Goal: Contribute content: Add original content to the website for others to see

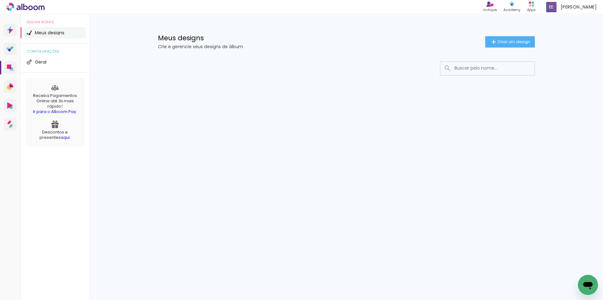
click at [48, 32] on span "Meus designs" at bounding box center [50, 32] width 30 height 4
click at [507, 43] on span "Criar um design" at bounding box center [514, 42] width 33 height 4
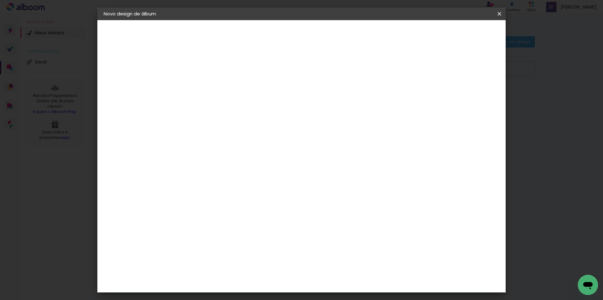
click at [206, 80] on input at bounding box center [206, 85] width 0 height 10
type input "ALBUM [PERSON_NAME]"
type paper-input "ALBUM [PERSON_NAME]"
click at [271, 36] on paper-button "Avançar" at bounding box center [255, 33] width 31 height 11
click at [254, 101] on iron-icon at bounding box center [251, 100] width 5 height 5
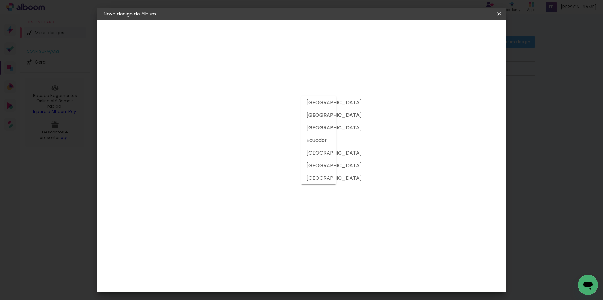
click at [151, 39] on div "1. Informações Preenchendo título... ALBUM MARIA ANTONIA 2. Especificações Forn…" at bounding box center [138, 29] width 82 height 19
click at [254, 123] on input at bounding box center [222, 120] width 63 height 8
click at [121, 39] on div "1. Informações Preenchendo título... ALBUM MARIA ANTONIA 2. Especificações Forn…" at bounding box center [138, 29] width 82 height 19
click at [324, 96] on paper-item "Tamanho Livre" at bounding box center [294, 96] width 60 height 14
click at [0, 0] on slot "Avançar" at bounding box center [0, 0] width 0 height 0
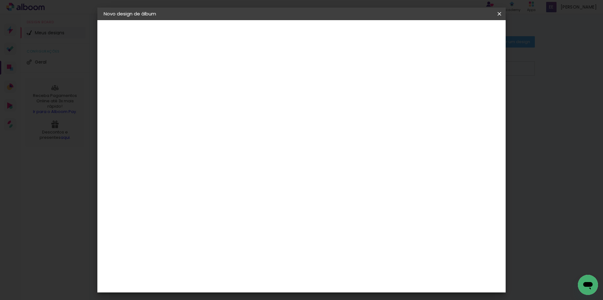
click at [117, 79] on div "Tamanho livre" at bounding box center [128, 77] width 22 height 9
click at [324, 98] on paper-item "Tamanho Livre" at bounding box center [294, 96] width 60 height 14
click at [0, 0] on slot "Tamanho Livre" at bounding box center [0, 0] width 0 height 0
click at [254, 119] on input at bounding box center [222, 120] width 63 height 8
click at [148, 39] on div "1. Informações Preenchendo título... ALBUM MARIA ANTONIA 2. Especificações Forn…" at bounding box center [138, 29] width 82 height 19
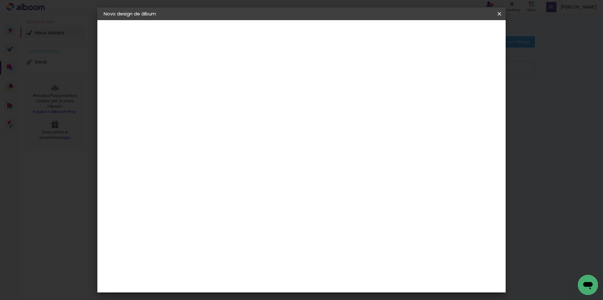
click at [212, 140] on div "3ZERO5" at bounding box center [211, 142] width 19 height 5
click at [205, 119] on input at bounding box center [222, 120] width 63 height 8
type input "baixar"
type paper-input "baixar"
type input "baixa"
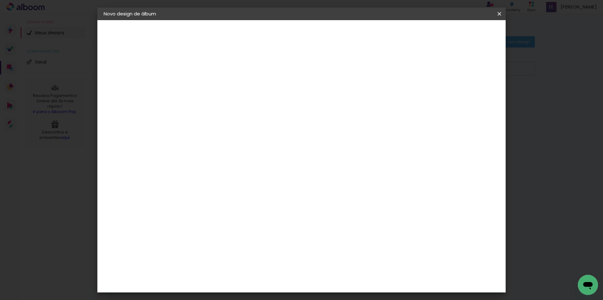
type paper-input "baixa"
click at [203, 133] on album-spec-supplier-section at bounding box center [248, 101] width 119 height 80
click at [212, 120] on input "baixa" at bounding box center [216, 120] width 51 height 8
type input "b"
click at [144, 39] on div "1. Informações Preenchendo título... ALBUM MARIA ANTONIA 2. Especificações Forn…" at bounding box center [138, 29] width 82 height 19
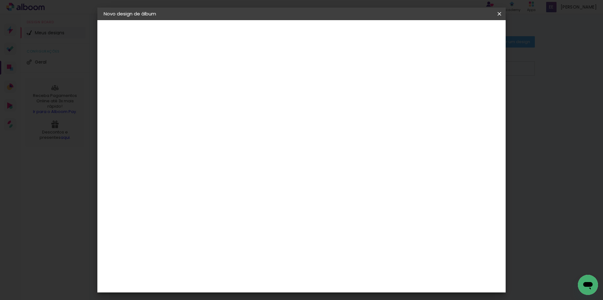
click at [0, 0] on slot "Avançar" at bounding box center [0, 0] width 0 height 0
click at [239, 106] on iron-icon at bounding box center [235, 110] width 8 height 8
click at [148, 39] on div "1. Informações Preenchendo título... ALBUM MARIA ANTONIA 2. Especificações Forn…" at bounding box center [138, 29] width 82 height 19
click at [241, 129] on div "Escolha o tamanho" at bounding box center [222, 143] width 36 height 29
click at [241, 131] on div "Escolha o tamanho" at bounding box center [222, 143] width 36 height 29
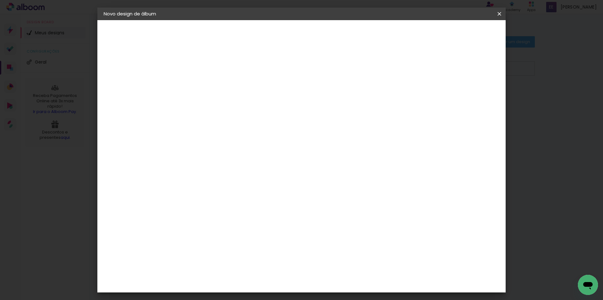
click at [241, 131] on div "Escolha o tamanho" at bounding box center [222, 143] width 36 height 29
click at [231, 105] on input "text" at bounding box center [218, 110] width 25 height 10
click at [311, 117] on paper-item "Life" at bounding box center [343, 117] width 126 height 13
click at [291, 103] on iron-icon at bounding box center [288, 103] width 8 height 8
click at [352, 103] on paper-item "Center Tape" at bounding box center [343, 104] width 126 height 13
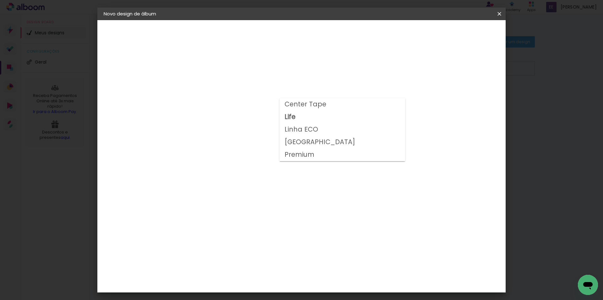
type input "Center Tape"
click at [249, 236] on span "25 × 25" at bounding box center [234, 244] width 29 height 17
click at [0, 0] on slot "Avançar" at bounding box center [0, 0] width 0 height 0
click at [460, 36] on span "Iniciar design" at bounding box center [446, 33] width 29 height 4
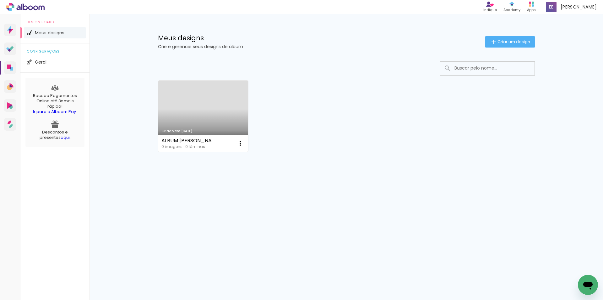
click at [214, 122] on link "Criado em [DATE]" at bounding box center [203, 115] width 90 height 71
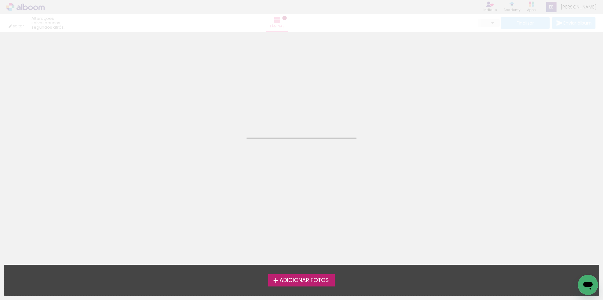
click at [214, 122] on neon-animated-pages "Confirmar Cancelar" at bounding box center [301, 166] width 603 height 268
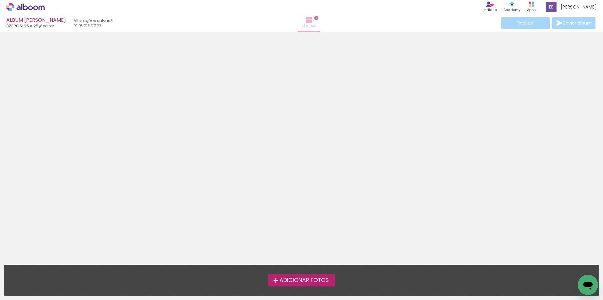
click at [306, 24] on span "Lâminas" at bounding box center [309, 27] width 14 height 6
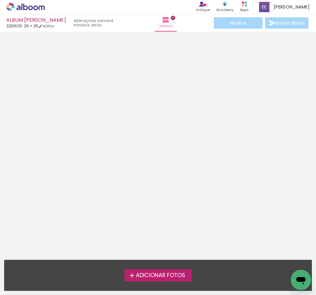
click at [146, 278] on span "Adicionar Fotos" at bounding box center [160, 275] width 49 height 6
click at [0, 0] on input "file" at bounding box center [0, 0] width 0 height 0
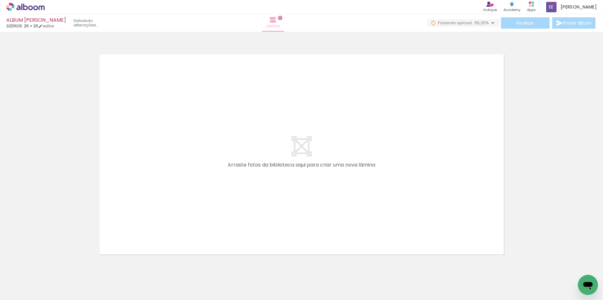
click at [284, 21] on paper-button "Lâminas 0" at bounding box center [273, 23] width 22 height 18
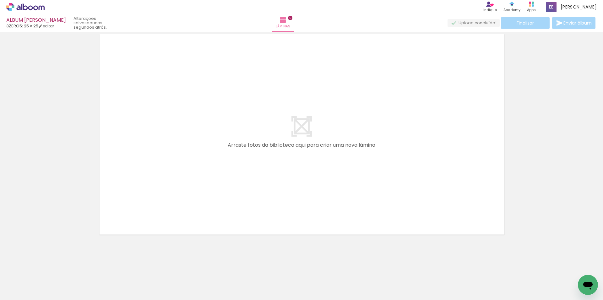
click at [364, 100] on quentale-layouter at bounding box center [302, 134] width 413 height 208
click at [211, 287] on div at bounding box center [203, 278] width 31 height 21
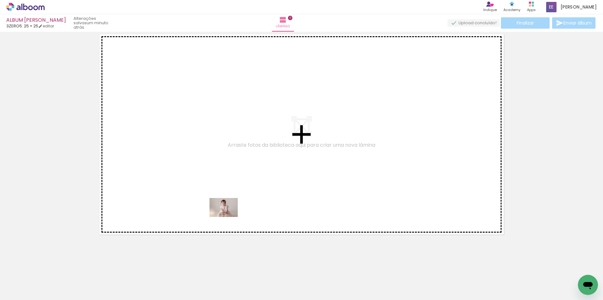
drag, startPoint x: 211, startPoint y: 287, endPoint x: 228, endPoint y: 217, distance: 72.3
click at [228, 217] on quentale-workspace at bounding box center [301, 150] width 603 height 300
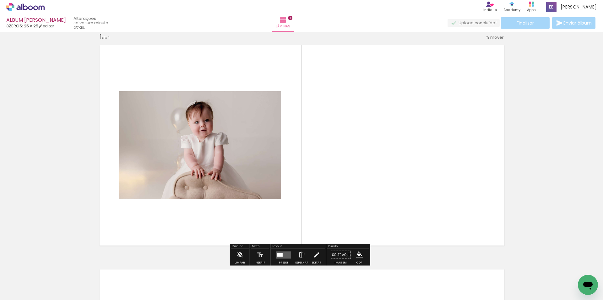
scroll to position [8, 0]
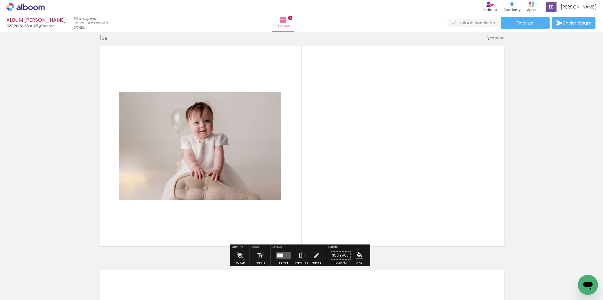
click at [278, 254] on div at bounding box center [280, 255] width 6 height 4
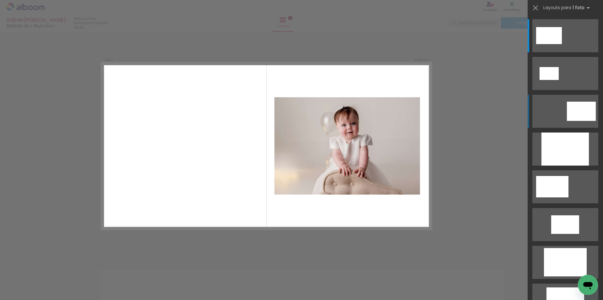
click at [582, 118] on div at bounding box center [581, 111] width 29 height 19
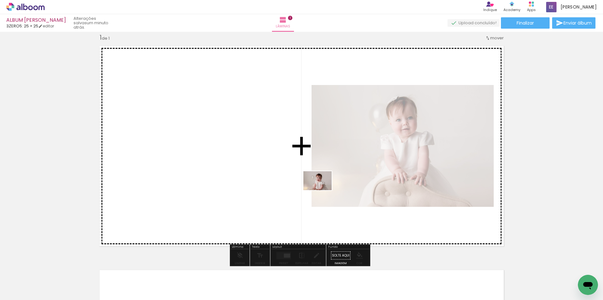
drag, startPoint x: 165, startPoint y: 284, endPoint x: 322, endPoint y: 190, distance: 183.4
click at [322, 190] on quentale-workspace at bounding box center [301, 150] width 603 height 300
click at [323, 190] on quentale-photo at bounding box center [403, 146] width 182 height 122
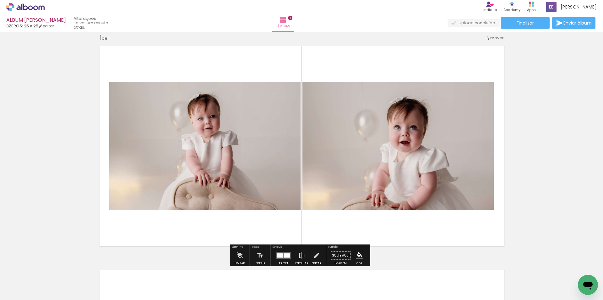
click at [243, 178] on quentale-photo at bounding box center [204, 146] width 191 height 128
click at [399, 185] on quentale-photo at bounding box center [398, 146] width 191 height 128
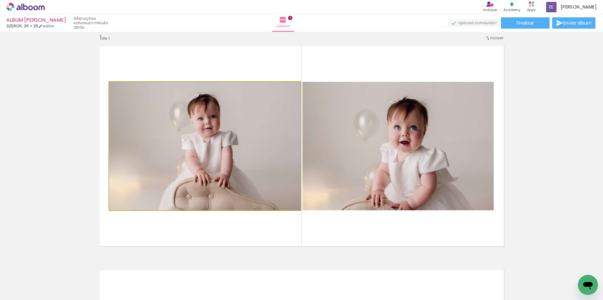
click at [213, 197] on quentale-photo at bounding box center [204, 146] width 191 height 128
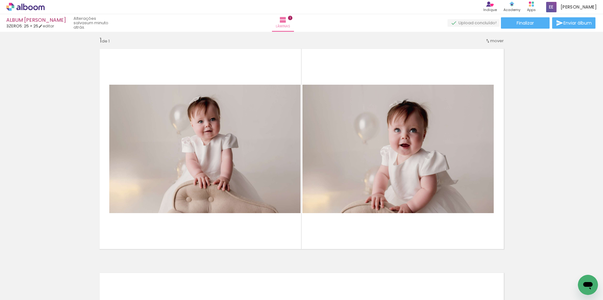
scroll to position [0, 0]
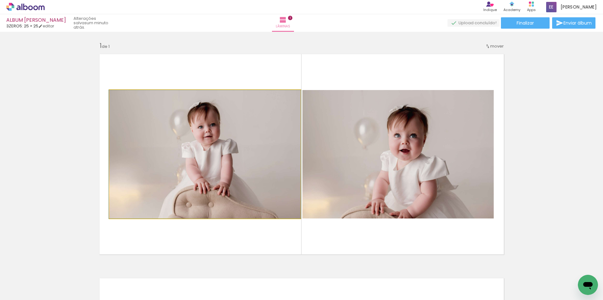
click at [173, 186] on quentale-photo at bounding box center [204, 154] width 191 height 128
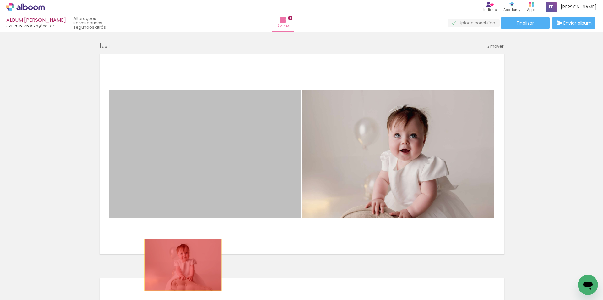
drag, startPoint x: 176, startPoint y: 178, endPoint x: 181, endPoint y: 264, distance: 86.5
click at [181, 264] on quentale-workspace at bounding box center [301, 150] width 603 height 300
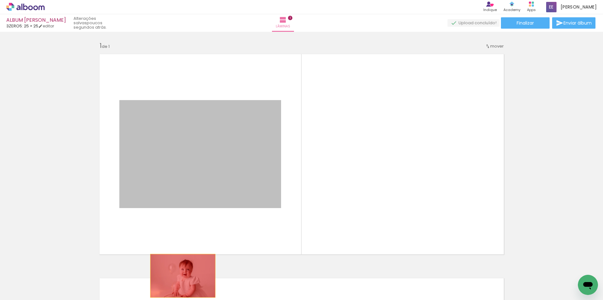
drag, startPoint x: 198, startPoint y: 148, endPoint x: 180, endPoint y: 275, distance: 128.5
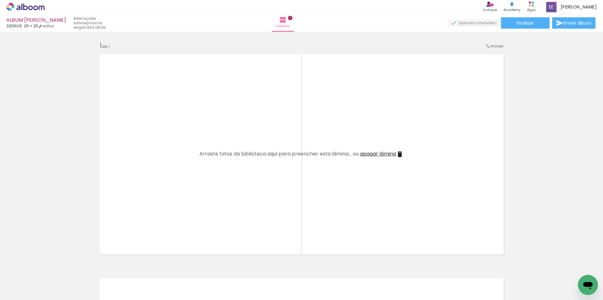
click at [69, 284] on div at bounding box center [62, 278] width 31 height 21
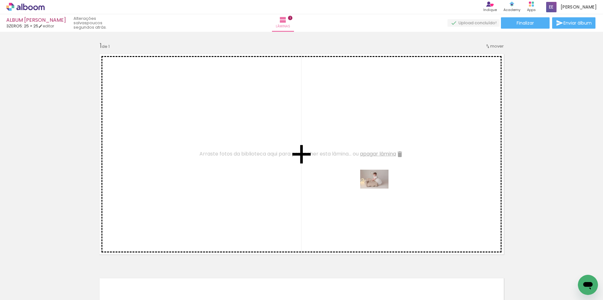
drag, startPoint x: 69, startPoint y: 284, endPoint x: 379, endPoint y: 188, distance: 325.2
click at [379, 188] on quentale-workspace at bounding box center [301, 150] width 603 height 300
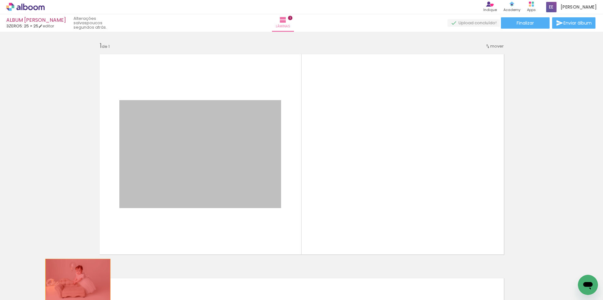
drag, startPoint x: 178, startPoint y: 151, endPoint x: 75, endPoint y: 280, distance: 164.6
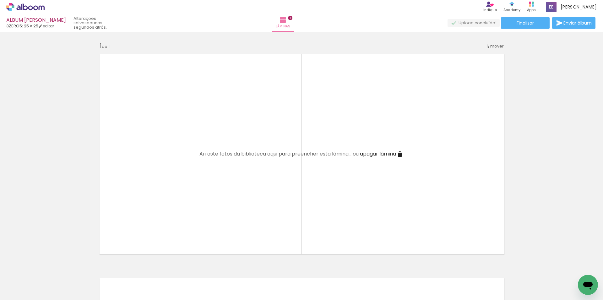
scroll to position [0, 1056]
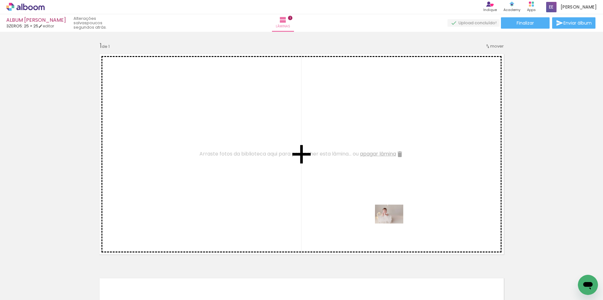
drag, startPoint x: 373, startPoint y: 282, endPoint x: 394, endPoint y: 223, distance: 62.3
click at [394, 223] on quentale-workspace at bounding box center [301, 150] width 603 height 300
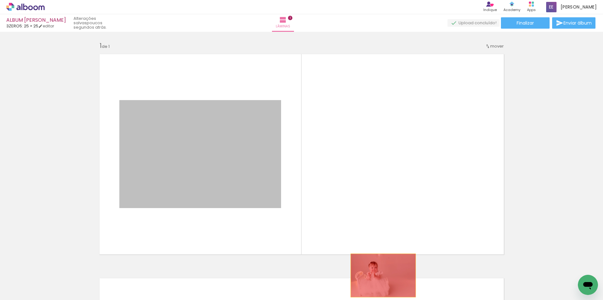
drag, startPoint x: 188, startPoint y: 165, endPoint x: 381, endPoint y: 275, distance: 222.3
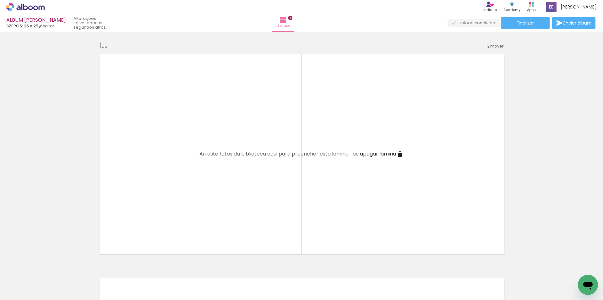
scroll to position [0, 1196]
click at [488, 281] on div at bounding box center [486, 278] width 21 height 31
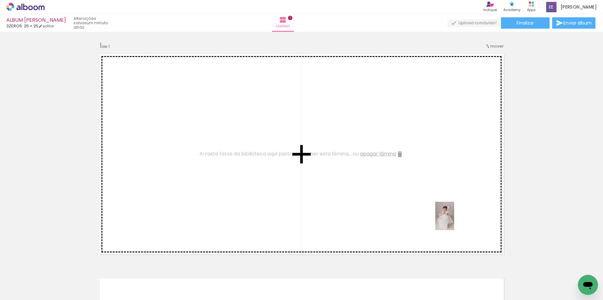
drag, startPoint x: 480, startPoint y: 267, endPoint x: 454, endPoint y: 220, distance: 53.5
click at [454, 220] on quentale-workspace at bounding box center [301, 150] width 603 height 300
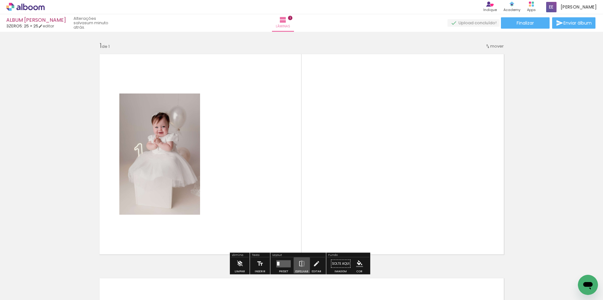
drag, startPoint x: 300, startPoint y: 257, endPoint x: 299, endPoint y: 245, distance: 11.7
click at [299, 245] on div "Inserir lâmina 1 de 1" at bounding box center [301, 258] width 603 height 448
click at [299, 255] on div "Layout" at bounding box center [299, 255] width 54 height 4
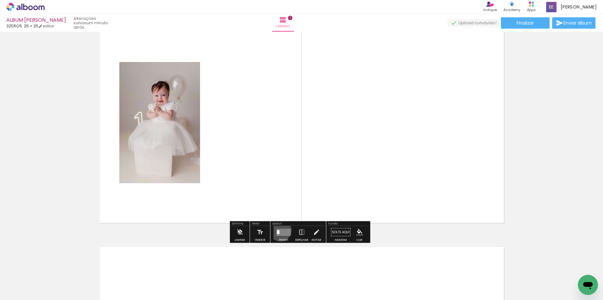
click at [279, 230] on quentale-layouter at bounding box center [284, 231] width 14 height 7
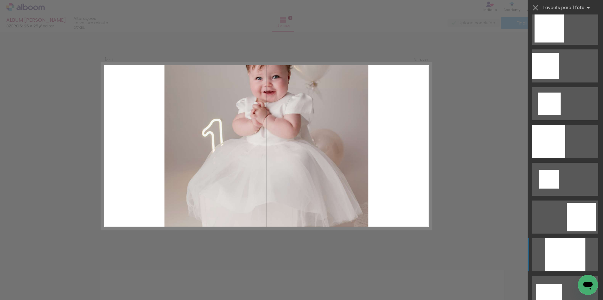
scroll to position [660, 0]
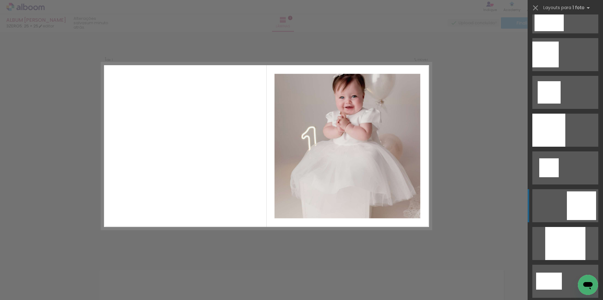
click at [578, 205] on div at bounding box center [581, 205] width 29 height 29
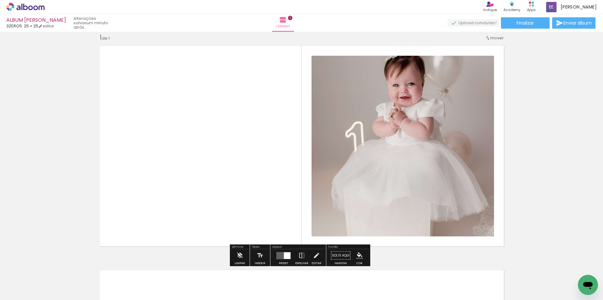
click at [383, 161] on quentale-photo at bounding box center [403, 146] width 183 height 180
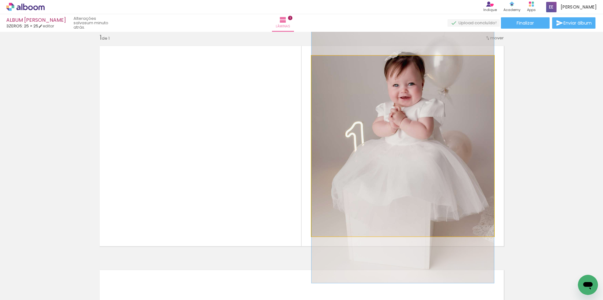
click at [383, 161] on quentale-photo at bounding box center [403, 146] width 183 height 180
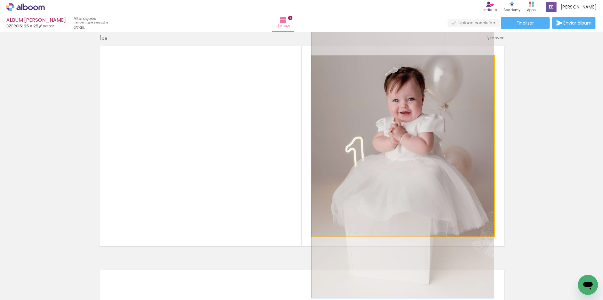
drag, startPoint x: 389, startPoint y: 152, endPoint x: 390, endPoint y: 168, distance: 15.1
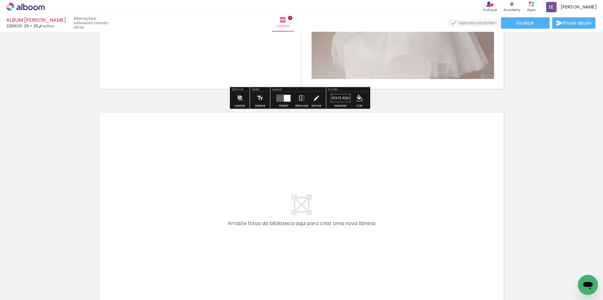
scroll to position [197, 0]
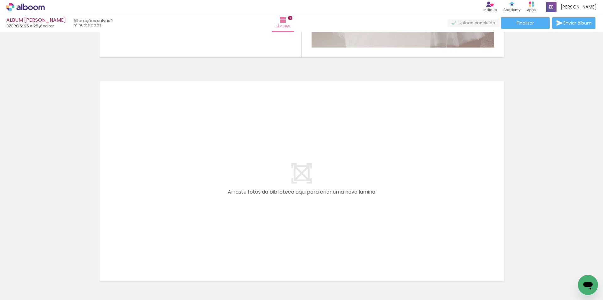
click at [352, 286] on div at bounding box center [345, 278] width 21 height 31
click at [454, 286] on div at bounding box center [451, 278] width 21 height 31
click at [345, 288] on div at bounding box center [345, 278] width 21 height 31
click at [381, 287] on div at bounding box center [380, 278] width 21 height 31
click at [456, 283] on div at bounding box center [451, 278] width 21 height 31
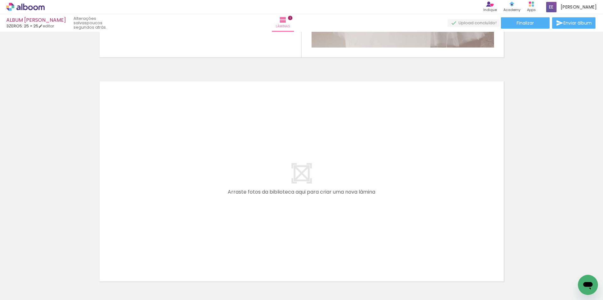
click at [455, 284] on div at bounding box center [451, 278] width 21 height 31
click at [351, 286] on div at bounding box center [345, 278] width 21 height 31
click at [351, 284] on div at bounding box center [345, 278] width 21 height 31
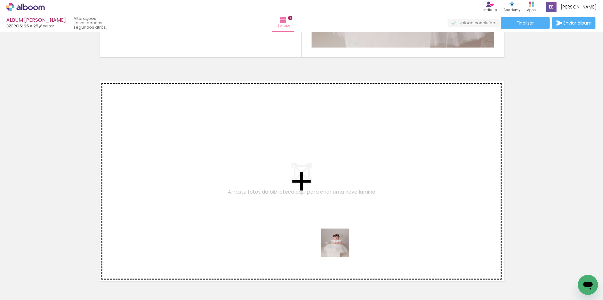
drag, startPoint x: 352, startPoint y: 284, endPoint x: 334, endPoint y: 233, distance: 54.0
click at [334, 233] on quentale-workspace at bounding box center [301, 150] width 603 height 300
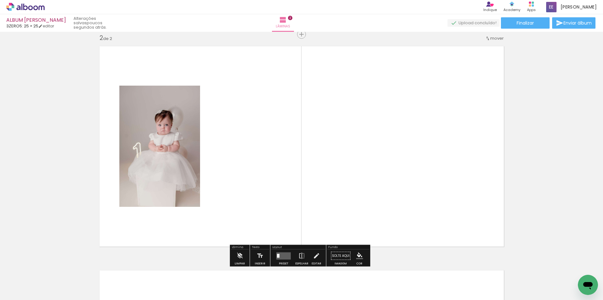
scroll to position [232, 0]
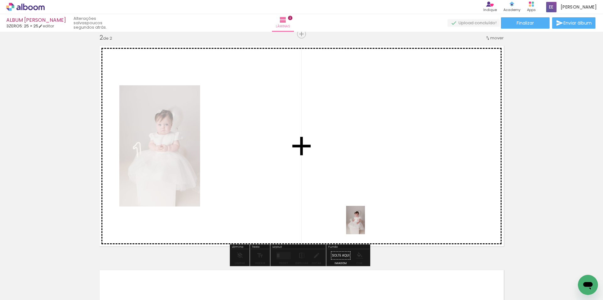
drag, startPoint x: 385, startPoint y: 275, endPoint x: 354, endPoint y: 211, distance: 70.7
click at [354, 212] on quentale-workspace at bounding box center [301, 150] width 603 height 300
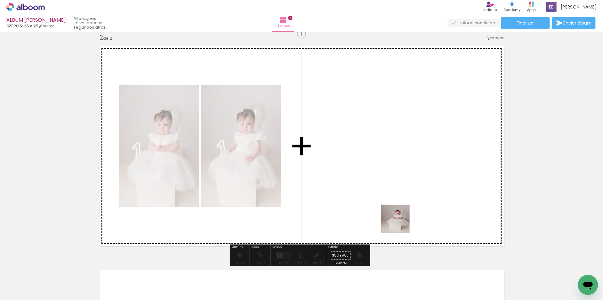
drag, startPoint x: 422, startPoint y: 274, endPoint x: 390, endPoint y: 206, distance: 75.6
click at [388, 202] on quentale-workspace at bounding box center [301, 150] width 603 height 300
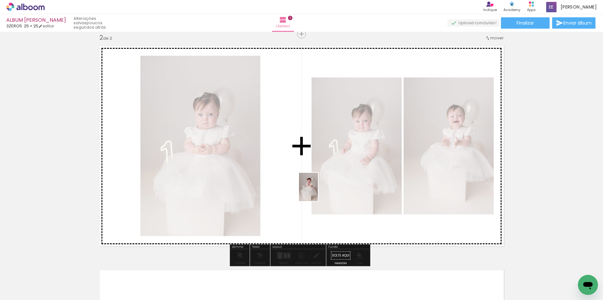
drag, startPoint x: 454, startPoint y: 283, endPoint x: 317, endPoint y: 191, distance: 165.3
click at [317, 191] on quentale-workspace at bounding box center [301, 150] width 603 height 300
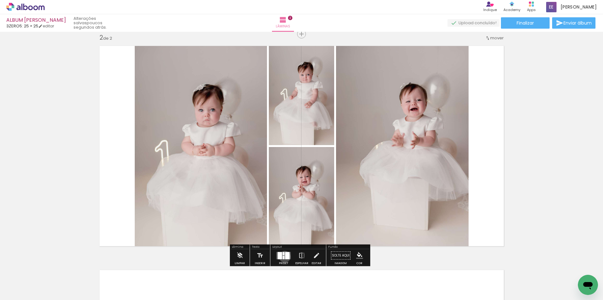
click at [284, 256] on quentale-layouter at bounding box center [284, 254] width 14 height 7
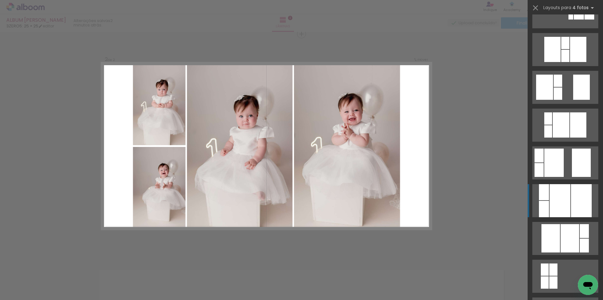
scroll to position [157, 0]
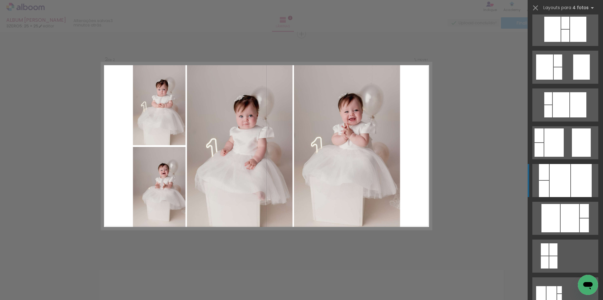
click at [558, 187] on div at bounding box center [560, 180] width 21 height 33
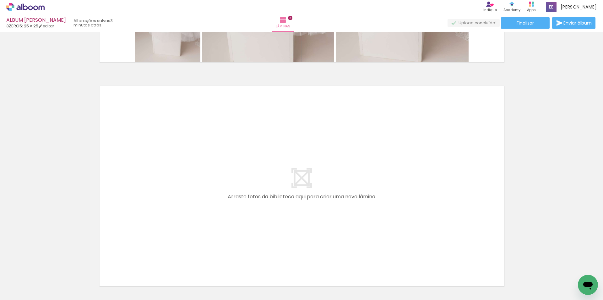
scroll to position [421, 0]
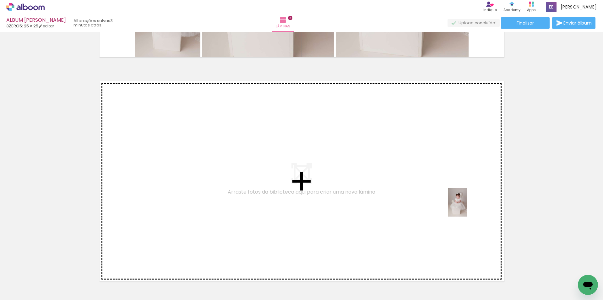
drag, startPoint x: 525, startPoint y: 278, endPoint x: 467, endPoint y: 207, distance: 92.3
click at [467, 207] on quentale-workspace at bounding box center [301, 150] width 603 height 300
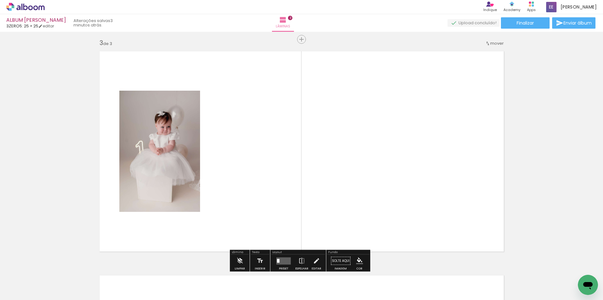
scroll to position [456, 0]
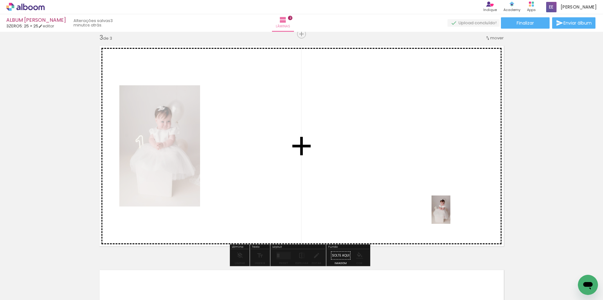
drag, startPoint x: 554, startPoint y: 276, endPoint x: 446, endPoint y: 211, distance: 125.9
click at [446, 211] on quentale-workspace at bounding box center [301, 150] width 603 height 300
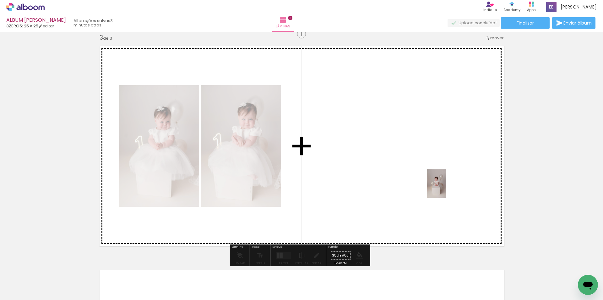
drag, startPoint x: 596, startPoint y: 272, endPoint x: 444, endPoint y: 187, distance: 174.2
click at [444, 187] on quentale-workspace at bounding box center [301, 150] width 603 height 300
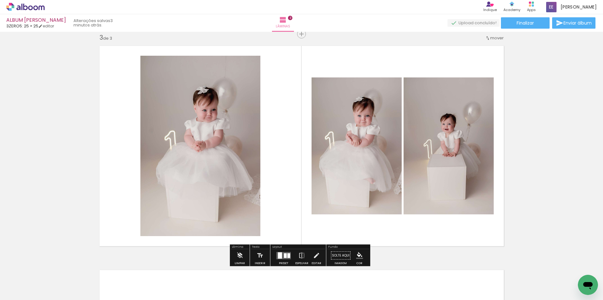
click at [285, 255] on div at bounding box center [285, 255] width 3 height 5
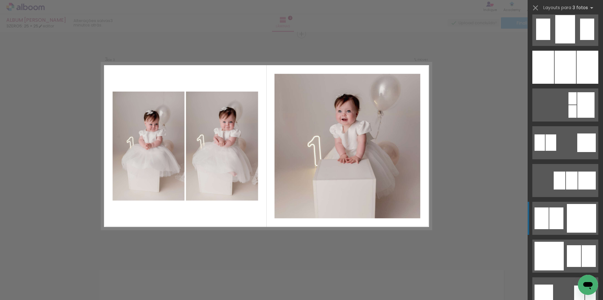
scroll to position [629, 0]
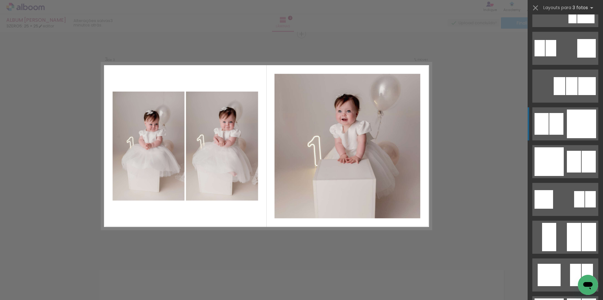
click at [568, 123] on div at bounding box center [581, 123] width 29 height 29
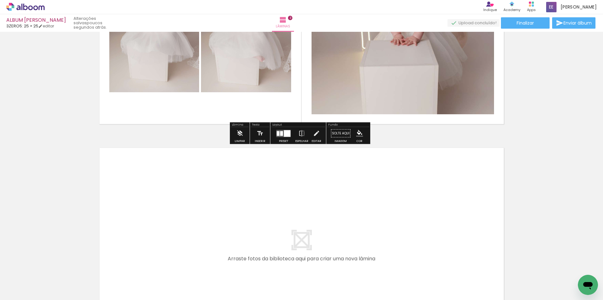
scroll to position [581, 0]
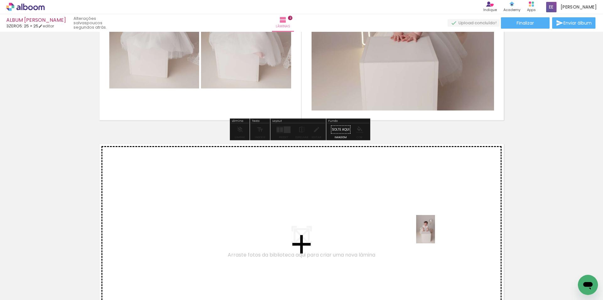
drag, startPoint x: 457, startPoint y: 258, endPoint x: 431, endPoint y: 229, distance: 39.6
click at [431, 229] on quentale-workspace at bounding box center [301, 150] width 603 height 300
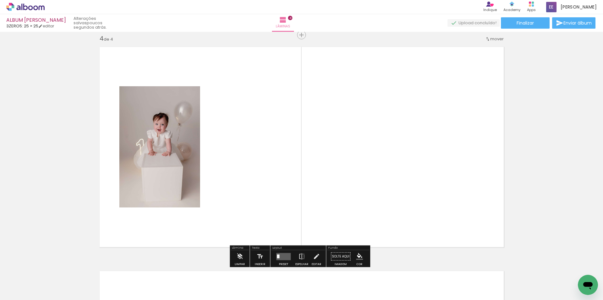
scroll to position [680, 0]
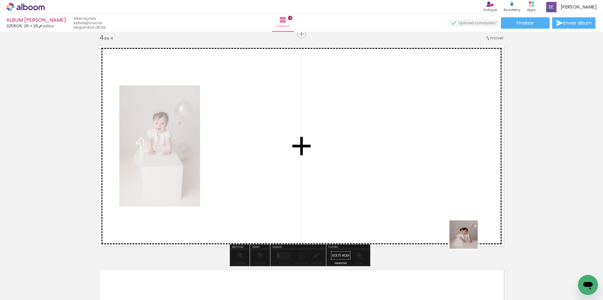
drag, startPoint x: 506, startPoint y: 279, endPoint x: 451, endPoint y: 224, distance: 78.2
click at [451, 224] on quentale-workspace at bounding box center [301, 150] width 603 height 300
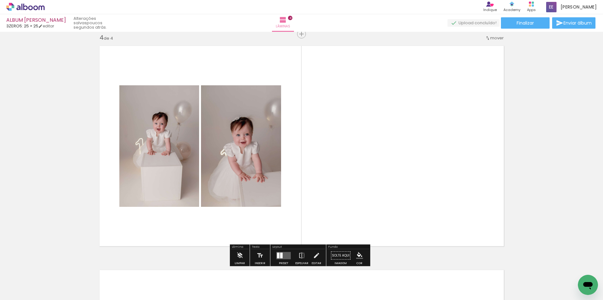
drag, startPoint x: 544, startPoint y: 279, endPoint x: 428, endPoint y: 203, distance: 138.2
click at [428, 203] on quentale-workspace at bounding box center [301, 150] width 603 height 300
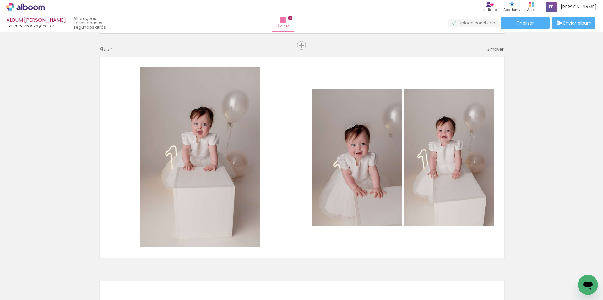
scroll to position [648, 0]
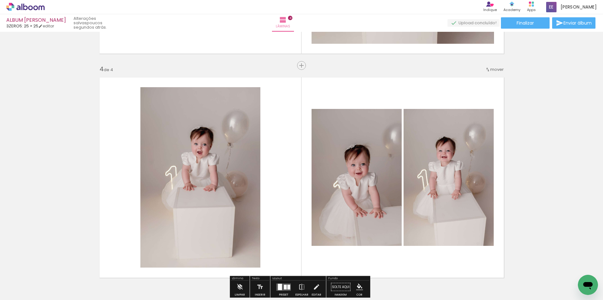
click at [277, 182] on quentale-layouter at bounding box center [302, 177] width 413 height 208
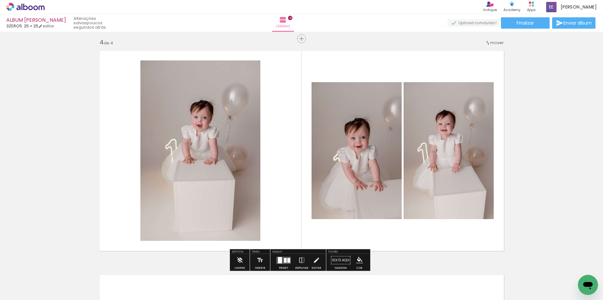
scroll to position [711, 0]
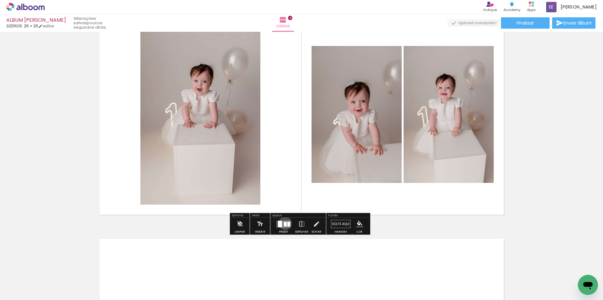
click at [284, 223] on div at bounding box center [285, 223] width 3 height 5
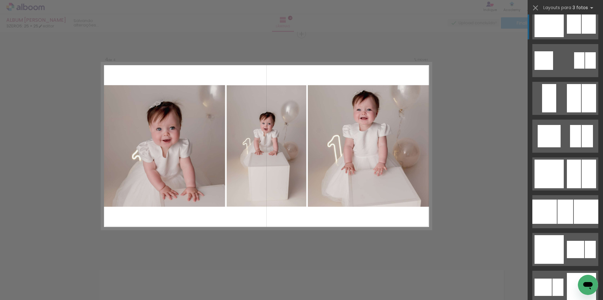
scroll to position [817, 0]
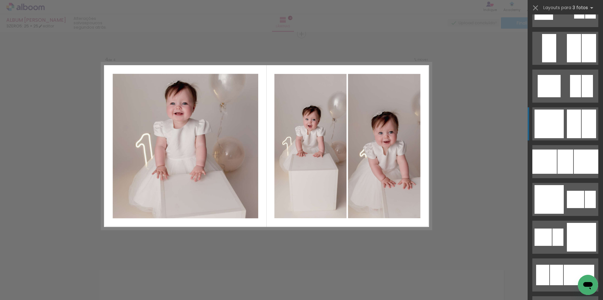
click at [567, 134] on div at bounding box center [574, 123] width 14 height 29
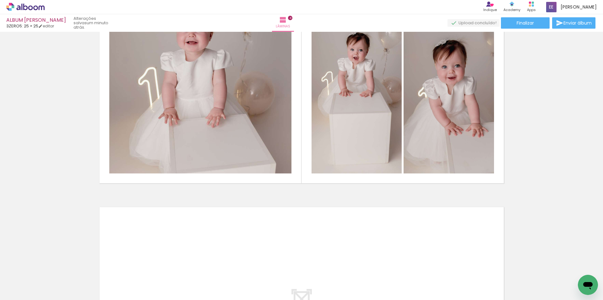
scroll to position [0, 0]
click at [64, 285] on div at bounding box center [62, 278] width 31 height 21
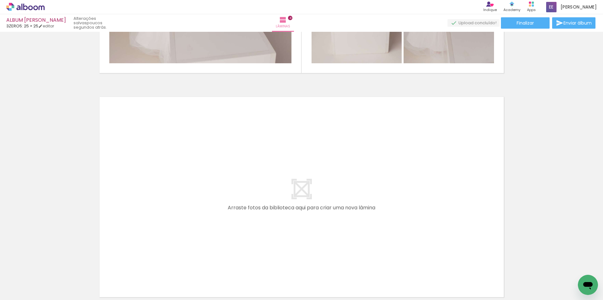
scroll to position [868, 0]
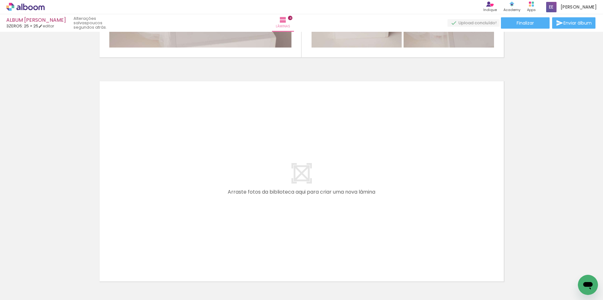
click at [69, 283] on div at bounding box center [62, 278] width 31 height 21
click at [203, 286] on div at bounding box center [203, 278] width 31 height 21
drag, startPoint x: 66, startPoint y: 281, endPoint x: 88, endPoint y: 230, distance: 55.5
click at [88, 230] on quentale-workspace at bounding box center [301, 150] width 603 height 300
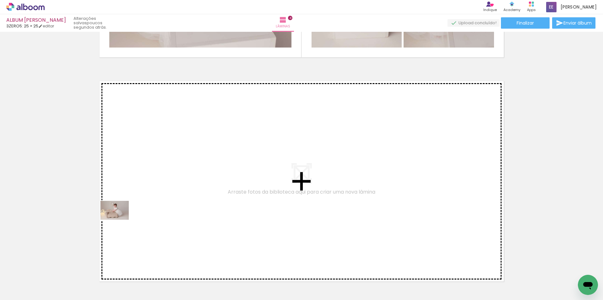
drag, startPoint x: 65, startPoint y: 282, endPoint x: 136, endPoint y: 199, distance: 108.8
click at [136, 199] on quentale-workspace at bounding box center [301, 150] width 603 height 300
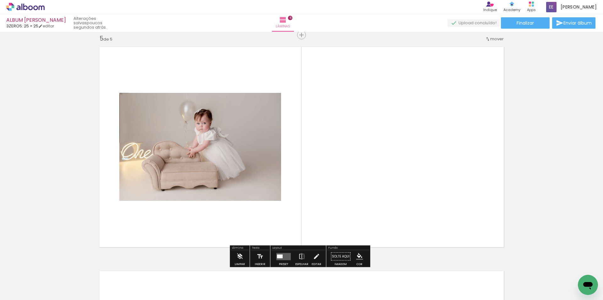
scroll to position [903, 0]
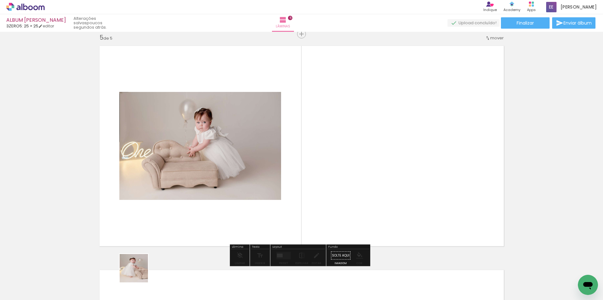
drag, startPoint x: 107, startPoint y: 283, endPoint x: 294, endPoint y: 215, distance: 199.1
click at [294, 215] on quentale-workspace at bounding box center [301, 150] width 603 height 300
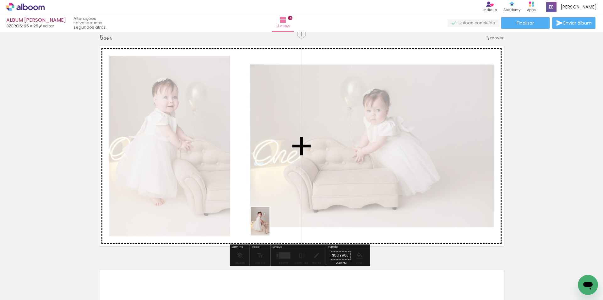
drag, startPoint x: 138, startPoint y: 278, endPoint x: 270, endPoint y: 226, distance: 141.6
click at [270, 226] on quentale-workspace at bounding box center [301, 150] width 603 height 300
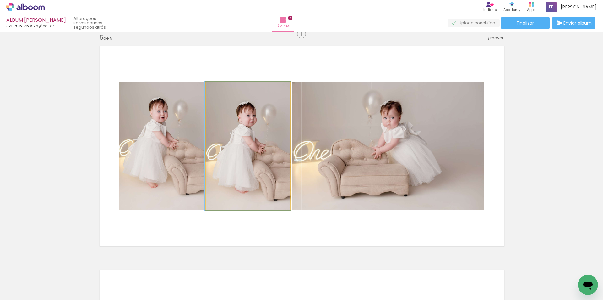
click at [264, 155] on quentale-photo at bounding box center [248, 145] width 84 height 129
click at [285, 207] on quentale-photo at bounding box center [248, 145] width 84 height 129
click at [271, 187] on quentale-photo at bounding box center [248, 145] width 84 height 129
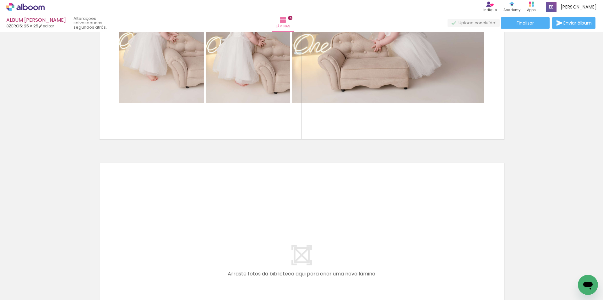
scroll to position [1014, 0]
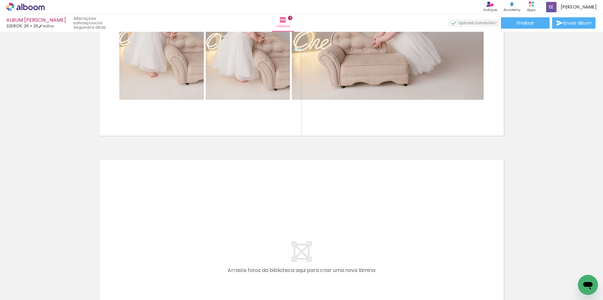
click at [179, 285] on div at bounding box center [168, 278] width 31 height 21
click at [206, 285] on div at bounding box center [203, 278] width 31 height 21
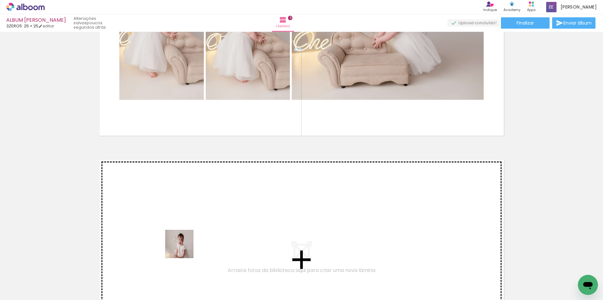
drag, startPoint x: 168, startPoint y: 284, endPoint x: 186, endPoint y: 236, distance: 51.5
click at [186, 236] on quentale-workspace at bounding box center [301, 150] width 603 height 300
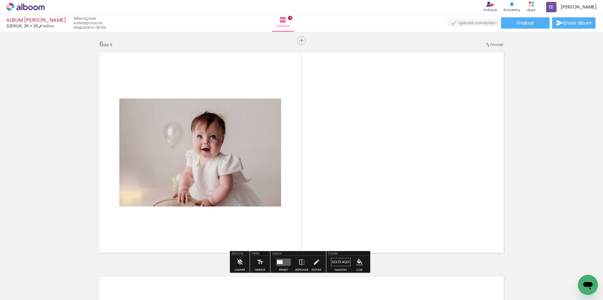
scroll to position [1127, 0]
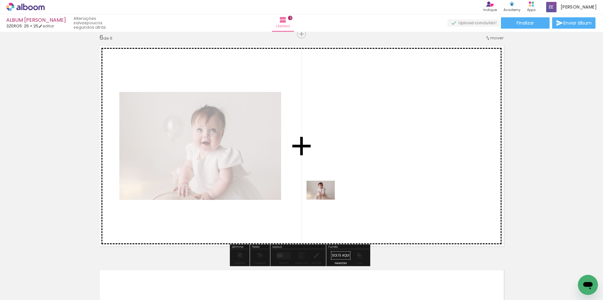
drag, startPoint x: 206, startPoint y: 283, endPoint x: 343, endPoint y: 177, distance: 173.2
click at [343, 177] on quentale-workspace at bounding box center [301, 150] width 603 height 300
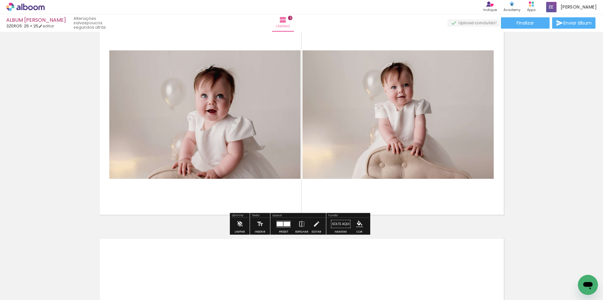
scroll to position [1190, 0]
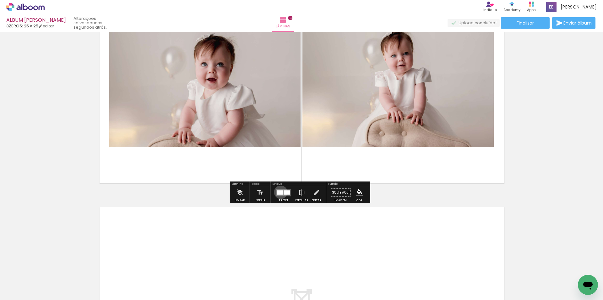
click at [279, 192] on div at bounding box center [280, 192] width 6 height 4
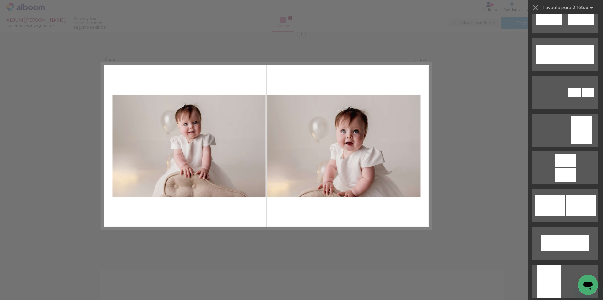
scroll to position [503, 0]
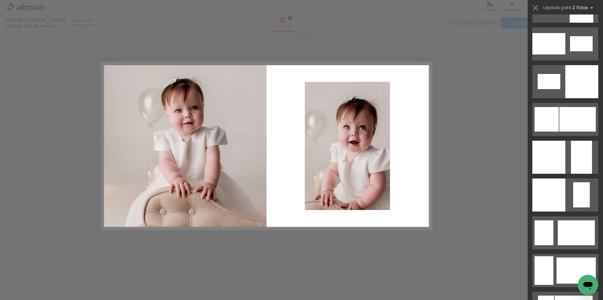
scroll to position [786, 0]
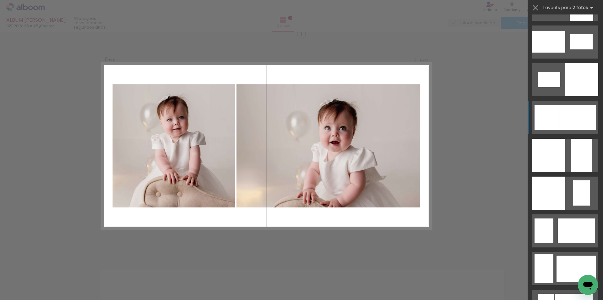
click at [560, 117] on div at bounding box center [578, 117] width 36 height 25
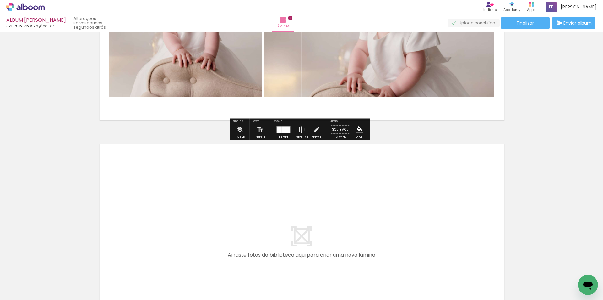
scroll to position [1284, 0]
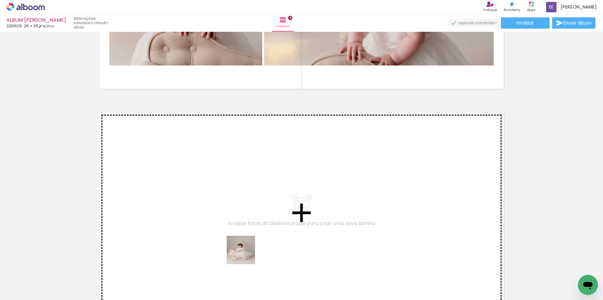
drag, startPoint x: 245, startPoint y: 287, endPoint x: 244, endPoint y: 240, distance: 47.2
click at [244, 240] on quentale-workspace at bounding box center [301, 150] width 603 height 300
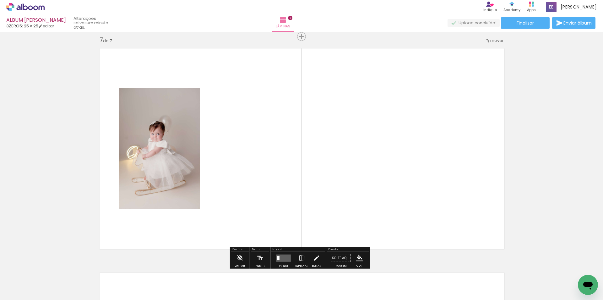
scroll to position [1351, 0]
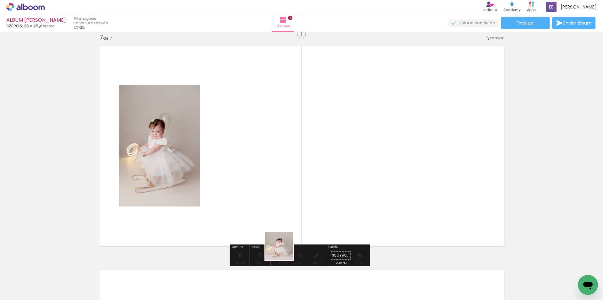
drag, startPoint x: 283, startPoint y: 283, endPoint x: 284, endPoint y: 227, distance: 55.9
click at [284, 228] on quentale-workspace at bounding box center [301, 150] width 603 height 300
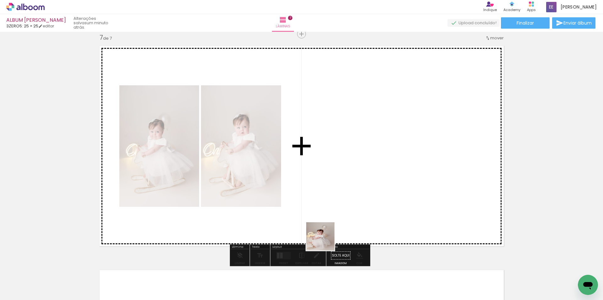
drag, startPoint x: 325, startPoint y: 260, endPoint x: 327, endPoint y: 187, distance: 72.6
click at [327, 187] on quentale-workspace at bounding box center [301, 150] width 603 height 300
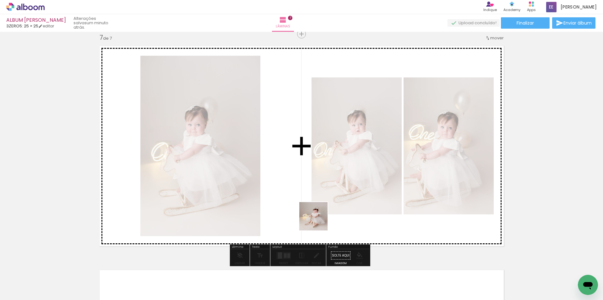
drag, startPoint x: 348, startPoint y: 284, endPoint x: 304, endPoint y: 193, distance: 100.8
click at [304, 193] on quentale-workspace at bounding box center [301, 150] width 603 height 300
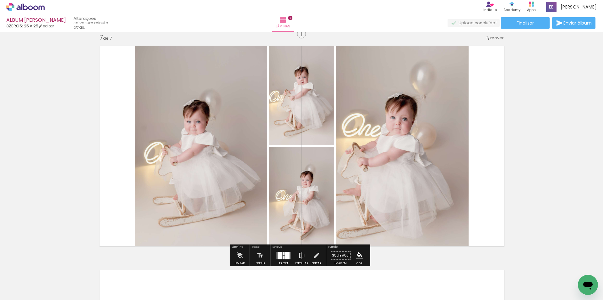
click at [280, 258] on div at bounding box center [280, 254] width 4 height 7
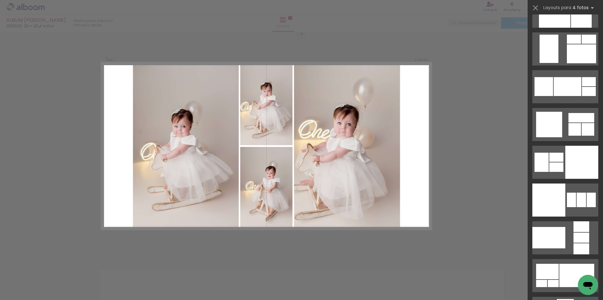
scroll to position [8942, 0]
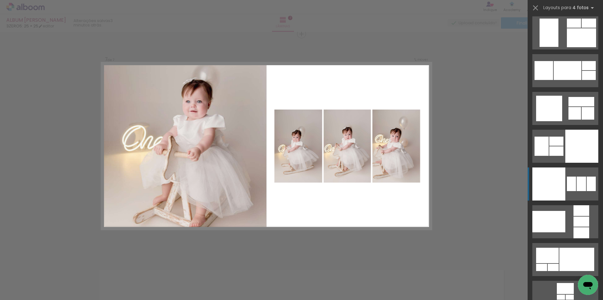
click at [558, 192] on div at bounding box center [549, 183] width 33 height 33
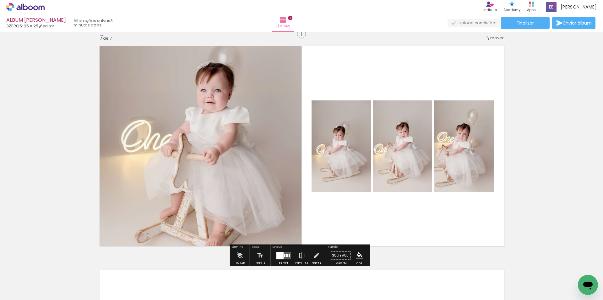
click at [179, 131] on quentale-photo at bounding box center [199, 146] width 206 height 208
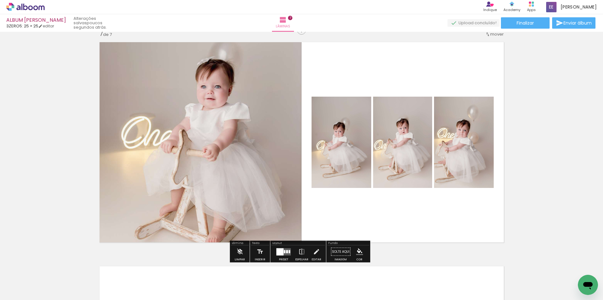
scroll to position [1351, 0]
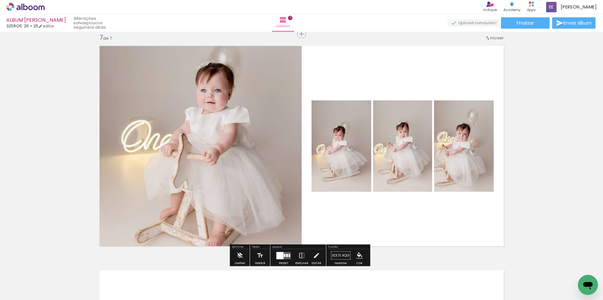
click at [226, 162] on quentale-photo at bounding box center [199, 146] width 206 height 208
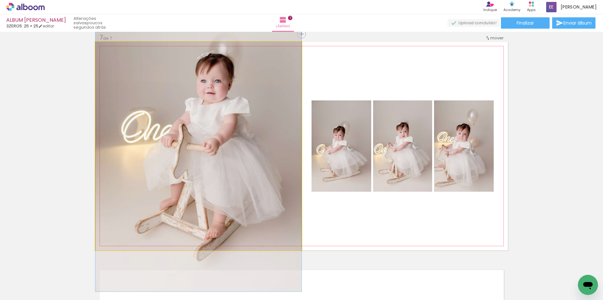
drag, startPoint x: 226, startPoint y: 162, endPoint x: 225, endPoint y: 153, distance: 9.4
click at [224, 158] on quentale-photo at bounding box center [199, 146] width 206 height 208
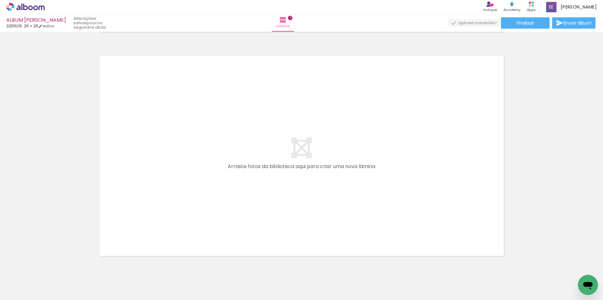
scroll to position [1571, 0]
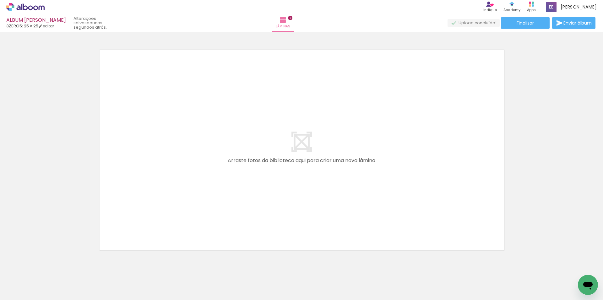
click at [377, 282] on div at bounding box center [379, 278] width 31 height 21
click at [522, 287] on div at bounding box center [520, 278] width 21 height 31
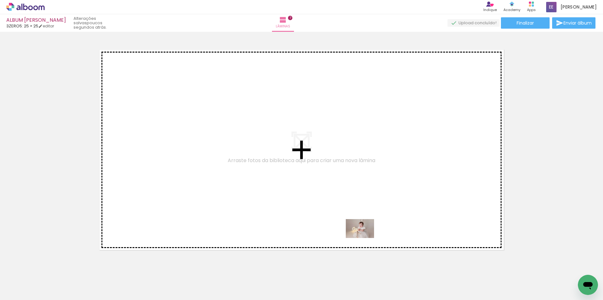
drag, startPoint x: 388, startPoint y: 279, endPoint x: 365, endPoint y: 238, distance: 47.7
click at [365, 238] on quentale-workspace at bounding box center [301, 150] width 603 height 300
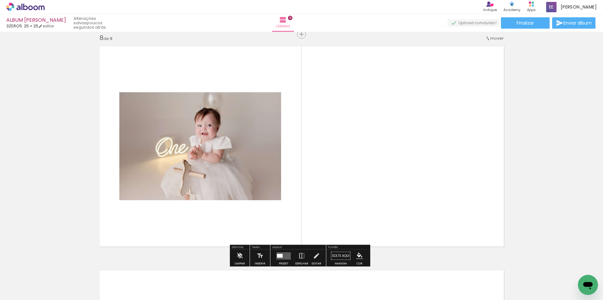
scroll to position [1575, 0]
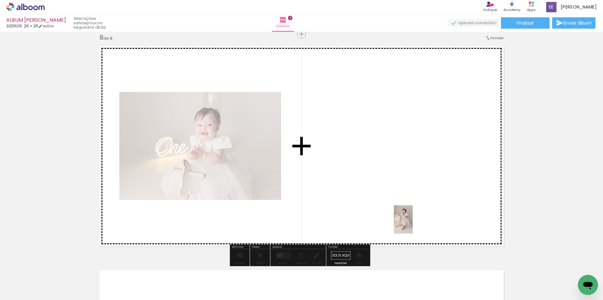
drag, startPoint x: 422, startPoint y: 287, endPoint x: 413, endPoint y: 223, distance: 64.8
click at [413, 223] on quentale-workspace at bounding box center [301, 150] width 603 height 300
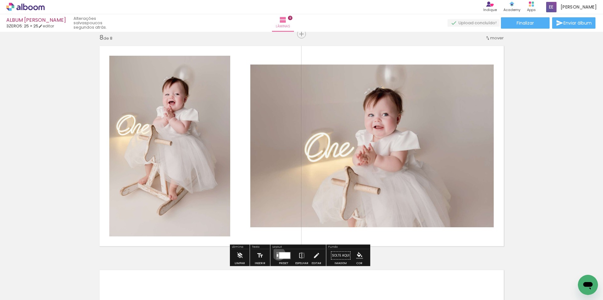
click at [278, 253] on quentale-layouter at bounding box center [284, 254] width 14 height 7
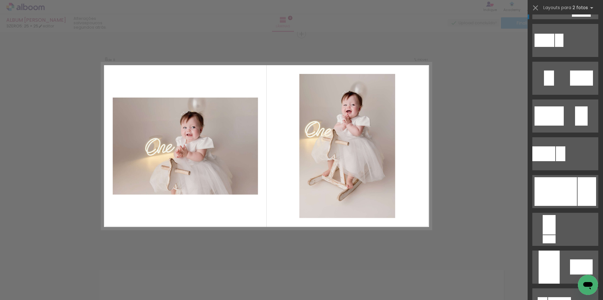
scroll to position [157, 0]
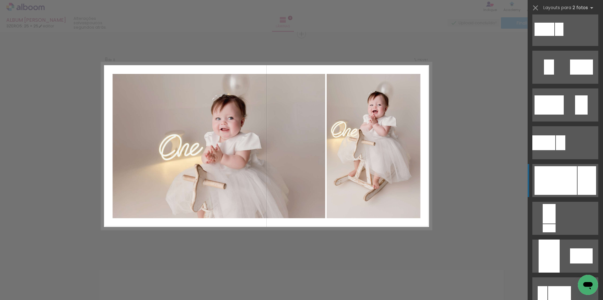
click at [555, 174] on div at bounding box center [556, 180] width 42 height 29
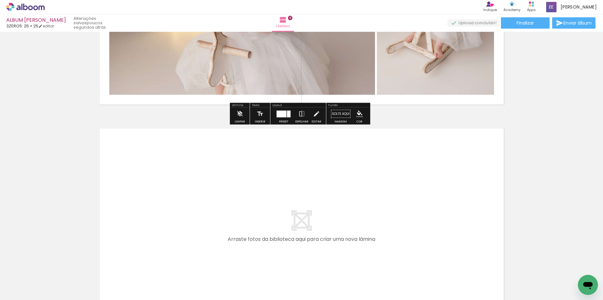
scroll to position [1732, 0]
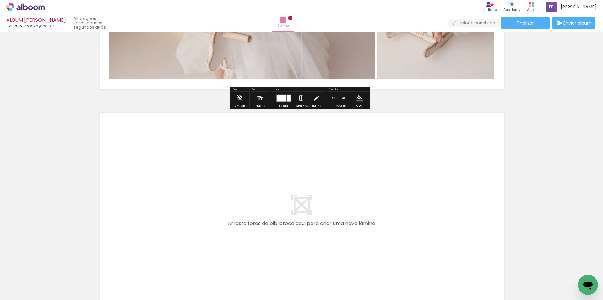
click at [453, 286] on div at bounding box center [450, 278] width 21 height 31
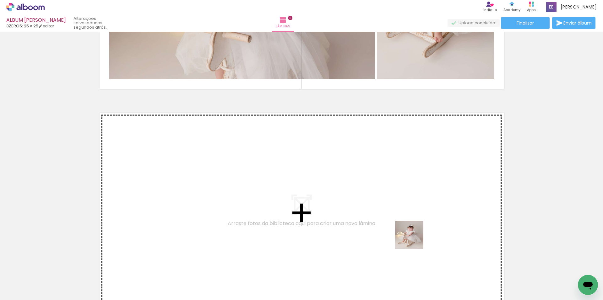
drag, startPoint x: 437, startPoint y: 267, endPoint x: 406, endPoint y: 229, distance: 49.2
click at [406, 229] on quentale-workspace at bounding box center [301, 150] width 603 height 300
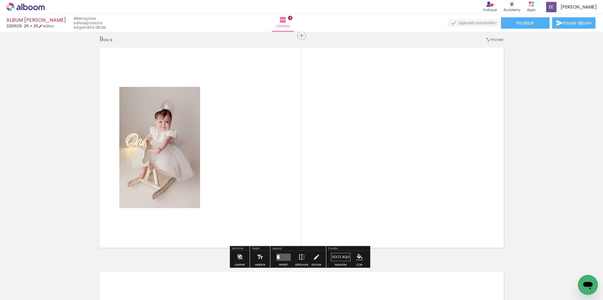
scroll to position [1798, 0]
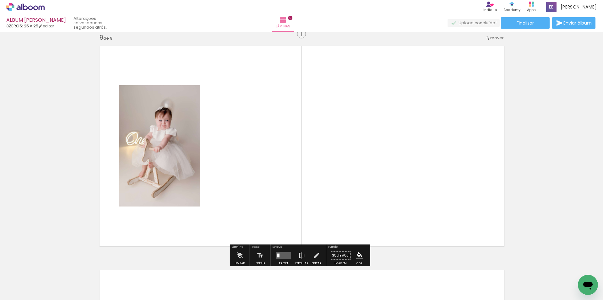
drag, startPoint x: 487, startPoint y: 277, endPoint x: 370, endPoint y: 200, distance: 140.0
click at [370, 201] on quentale-workspace at bounding box center [301, 150] width 603 height 300
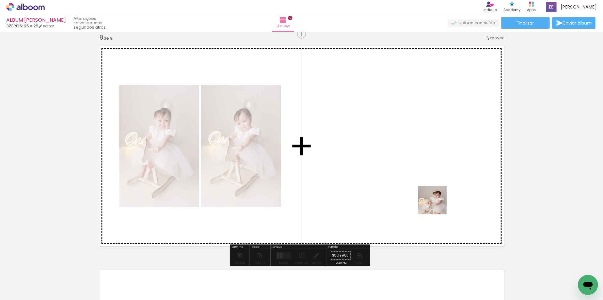
drag, startPoint x: 518, startPoint y: 277, endPoint x: 405, endPoint y: 163, distance: 160.0
click at [405, 163] on quentale-workspace at bounding box center [301, 150] width 603 height 300
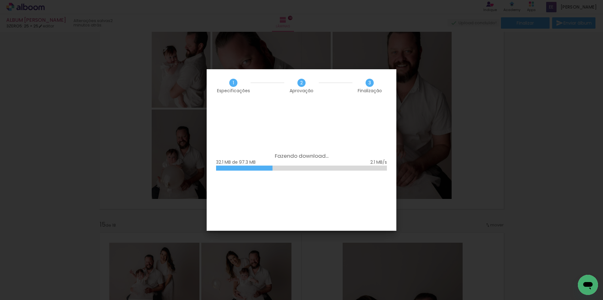
scroll to position [1446, 0]
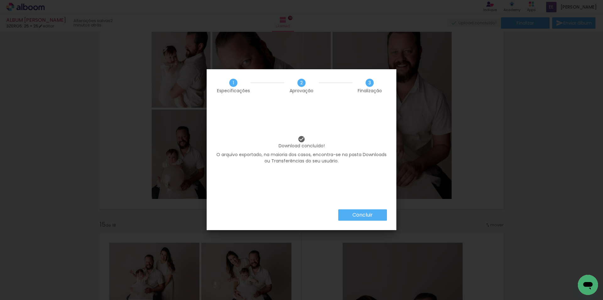
click at [0, 0] on slot "Concluir" at bounding box center [0, 0] width 0 height 0
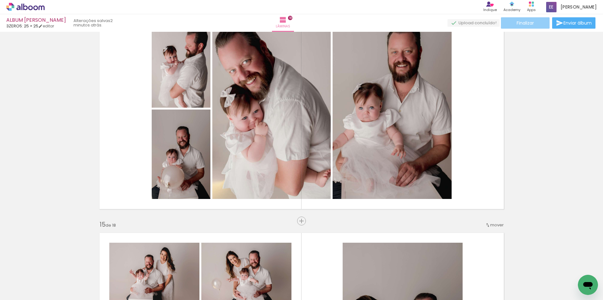
click at [524, 23] on span "Finalizar" at bounding box center [525, 23] width 17 height 4
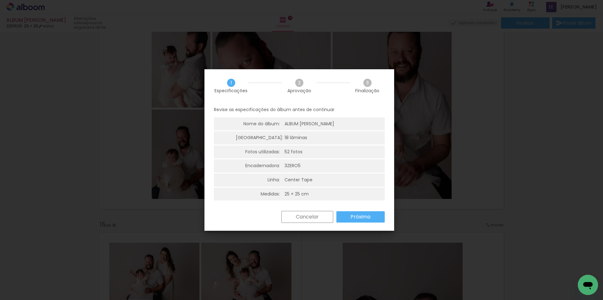
click at [350, 218] on paper-button "Próximo" at bounding box center [361, 216] width 48 height 11
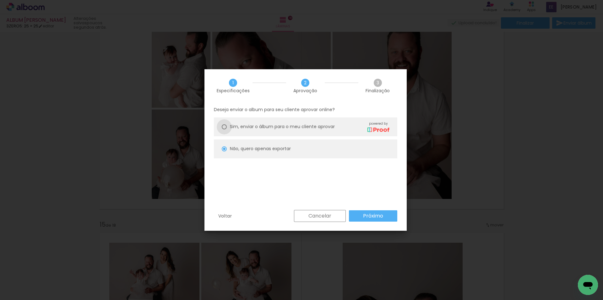
click at [225, 127] on div at bounding box center [224, 126] width 5 height 5
type paper-radio-button "on"
click at [0, 0] on slot "Próximo" at bounding box center [0, 0] width 0 height 0
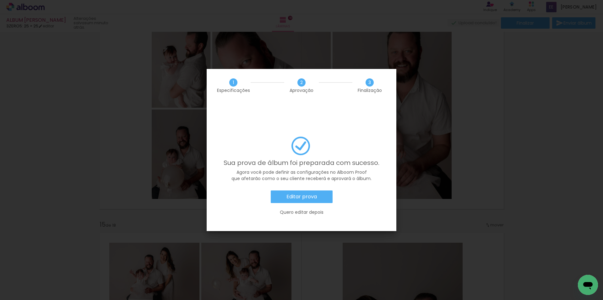
scroll to position [1446, 0]
click at [0, 0] on slot "Editar prova" at bounding box center [0, 0] width 0 height 0
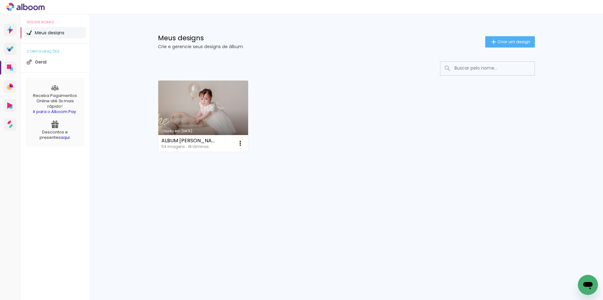
click at [202, 120] on link "Criado em [DATE]" at bounding box center [203, 115] width 90 height 71
click at [214, 123] on link "Criado em [DATE]" at bounding box center [203, 115] width 90 height 71
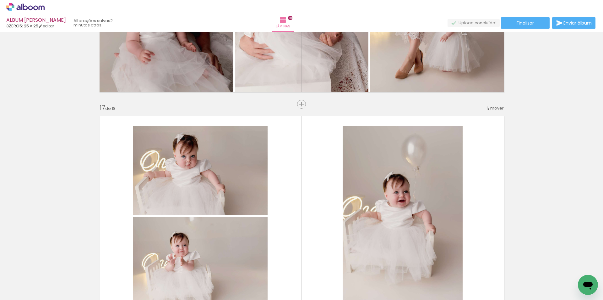
scroll to position [3514, 0]
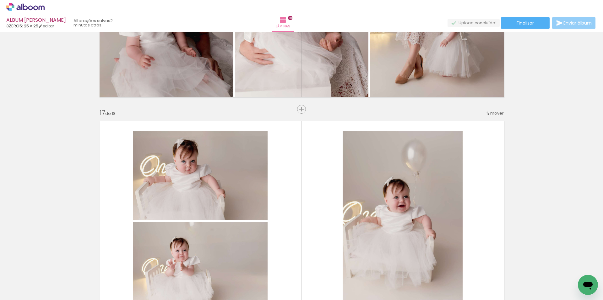
click at [557, 25] on iron-icon at bounding box center [560, 23] width 8 height 8
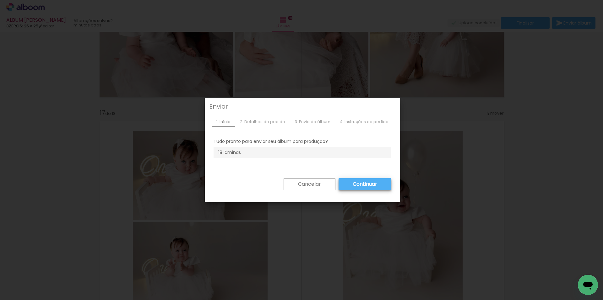
click at [0, 0] on slot "Cancelar" at bounding box center [0, 0] width 0 height 0
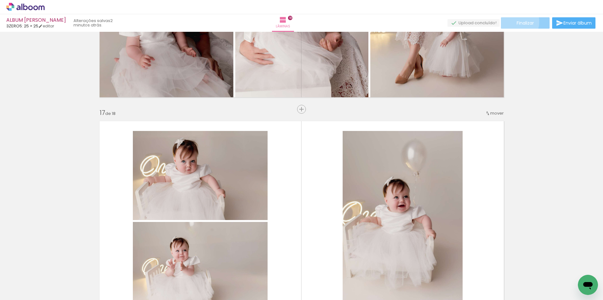
click at [517, 22] on span "Finalizar" at bounding box center [525, 23] width 17 height 4
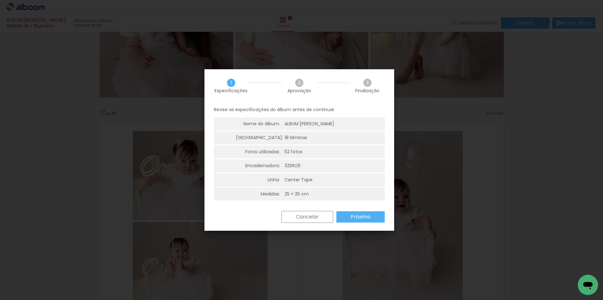
click at [348, 216] on paper-button "Próximo" at bounding box center [361, 216] width 48 height 11
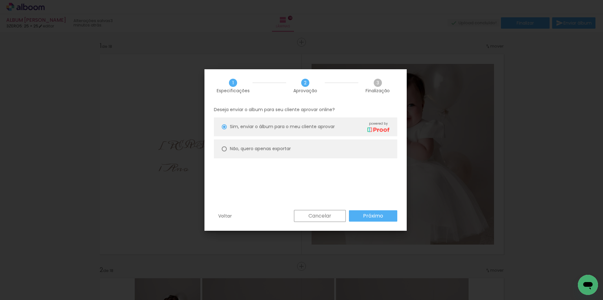
scroll to position [3514, 0]
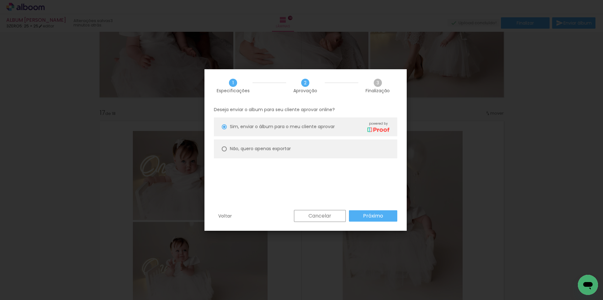
click at [377, 127] on img at bounding box center [379, 129] width 22 height 5
type paper-radio-button "on"
click at [360, 217] on paper-button "Próximo" at bounding box center [373, 215] width 48 height 11
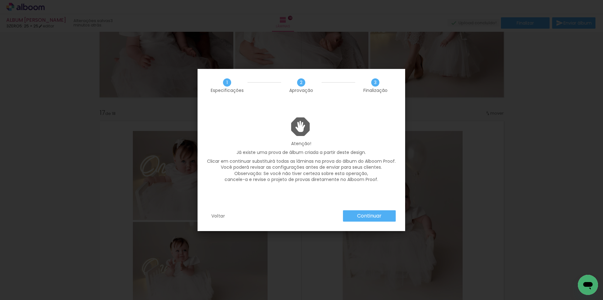
click at [0, 0] on slot "Voltar" at bounding box center [0, 0] width 0 height 0
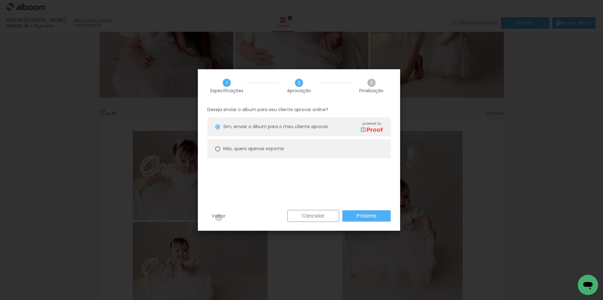
click at [0, 0] on slot "Voltar" at bounding box center [0, 0] width 0 height 0
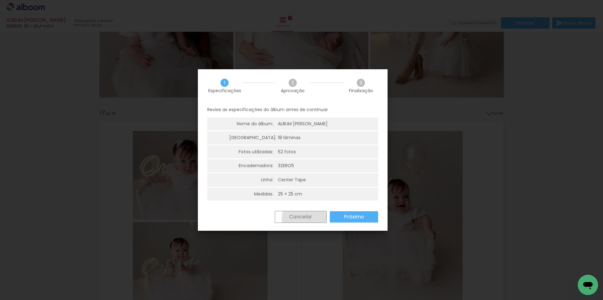
click at [0, 0] on slot "Cancelar" at bounding box center [0, 0] width 0 height 0
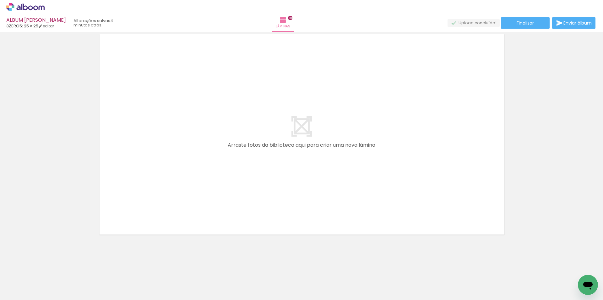
scroll to position [0, 0]
